Goal: Transaction & Acquisition: Purchase product/service

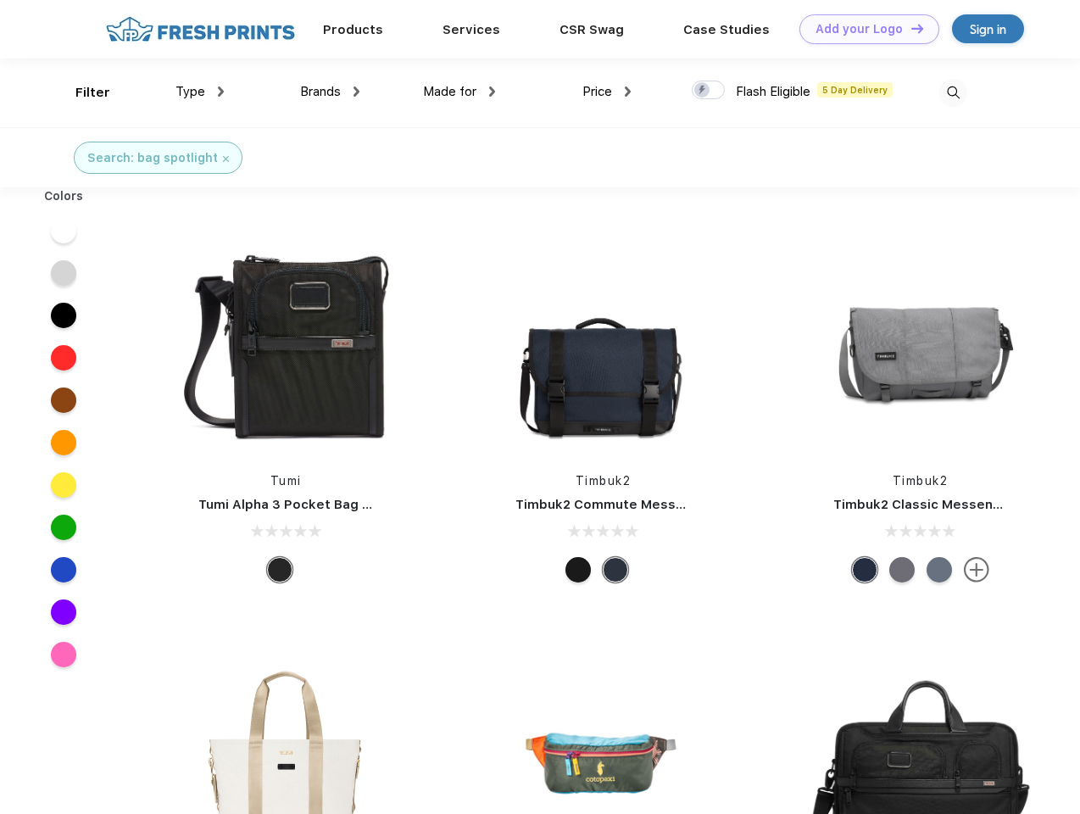
click at [863, 29] on link "Add your Logo Design Tool" at bounding box center [870, 29] width 140 height 30
click at [0, 0] on div "Design Tool" at bounding box center [0, 0] width 0 height 0
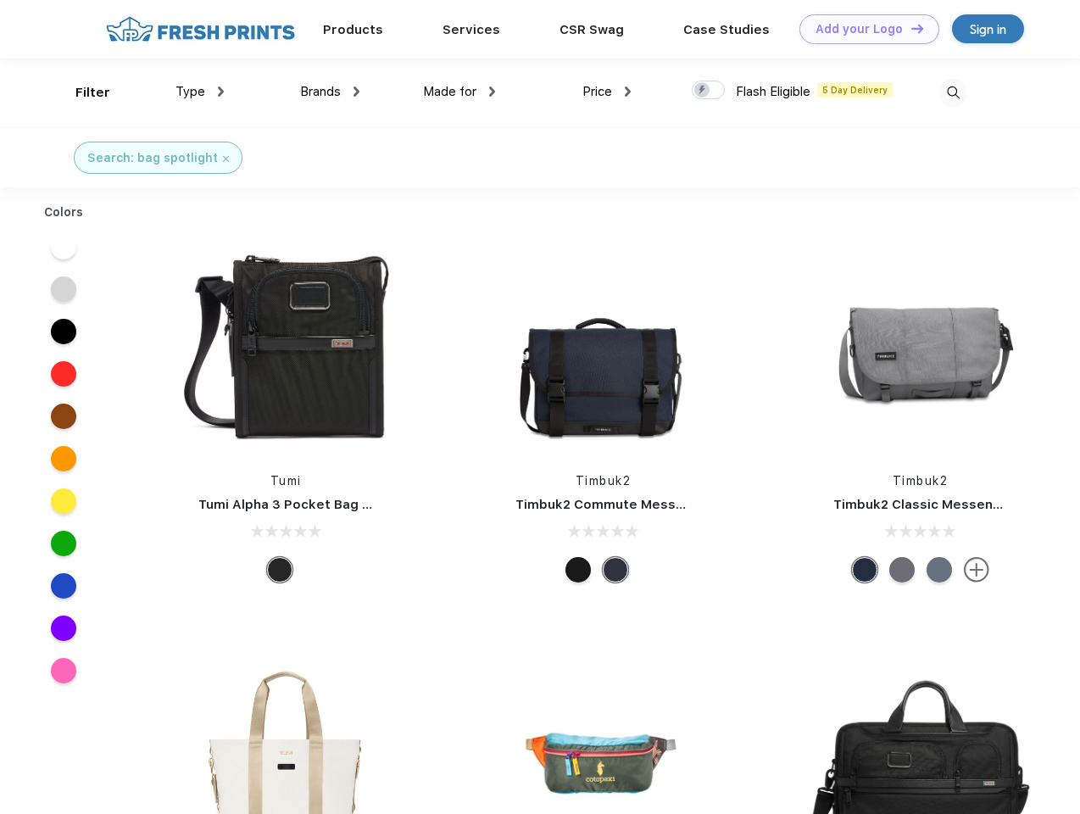
click at [910, 28] on link "Add your Logo Design Tool" at bounding box center [870, 29] width 140 height 30
click at [81, 92] on div "Filter" at bounding box center [92, 93] width 35 height 20
click at [200, 92] on span "Type" at bounding box center [191, 91] width 30 height 15
click at [330, 92] on span "Brands" at bounding box center [320, 91] width 41 height 15
click at [460, 92] on span "Made for" at bounding box center [449, 91] width 53 height 15
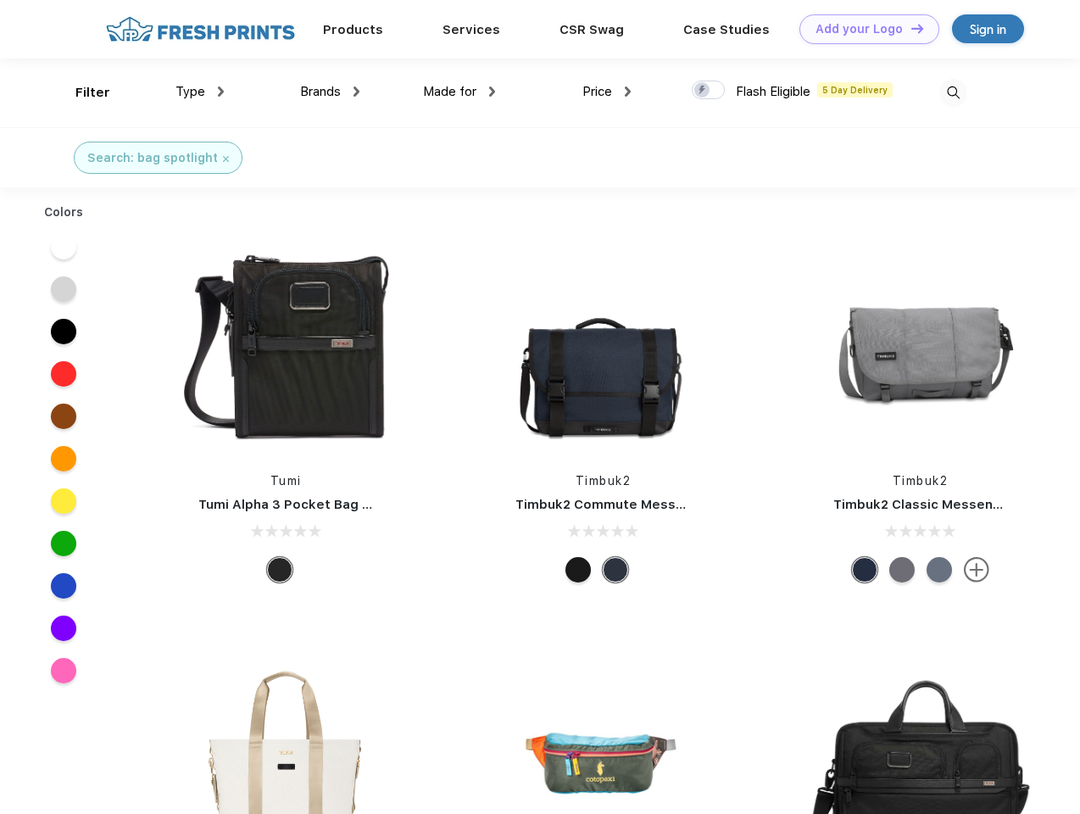
click at [607, 92] on span "Price" at bounding box center [598, 91] width 30 height 15
click at [709, 91] on div at bounding box center [708, 90] width 33 height 19
click at [703, 91] on input "checkbox" at bounding box center [697, 85] width 11 height 11
click at [953, 92] on img at bounding box center [954, 93] width 28 height 28
